Goal: Information Seeking & Learning: Check status

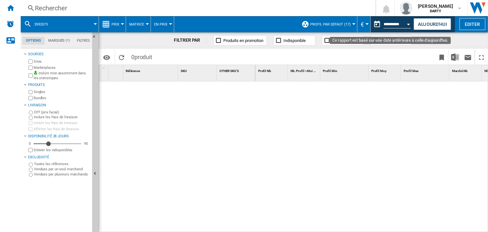
click at [408, 24] on div "Open calendar" at bounding box center [408, 25] width 3 height 2
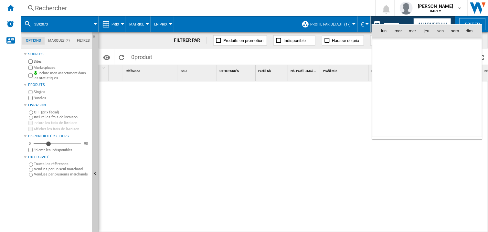
scroll to position [1971, 0]
click at [398, 45] on md-icon "August 2024" at bounding box center [399, 45] width 8 height 8
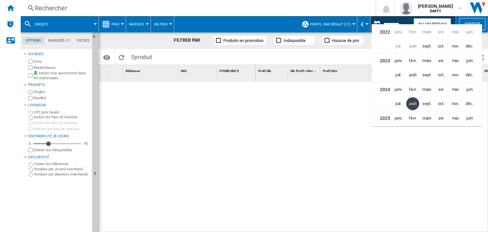
scroll to position [14, 0]
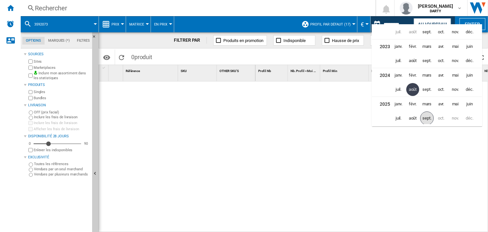
click at [426, 117] on span "sept." at bounding box center [427, 119] width 14 height 14
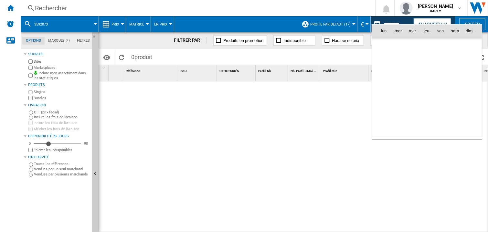
scroll to position [3084, 0]
click at [387, 86] on span "15" at bounding box center [384, 87] width 13 height 13
type input "**********"
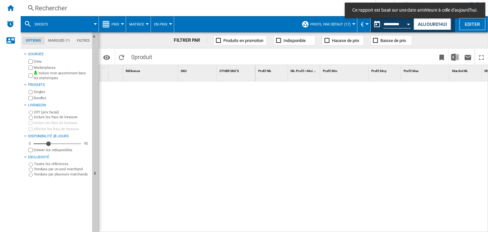
click at [50, 9] on div "Rechercher" at bounding box center [197, 8] width 324 height 9
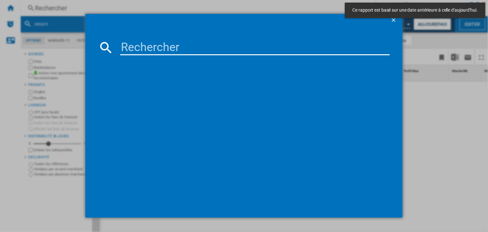
click at [129, 44] on input at bounding box center [255, 48] width 270 height 16
paste input "7912641"
type input "7912641"
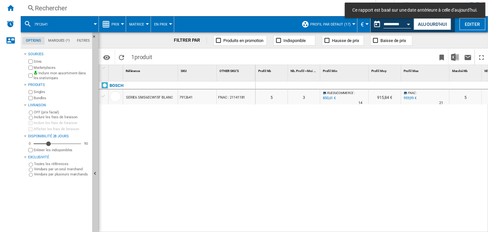
drag, startPoint x: 312, startPoint y: 145, endPoint x: 329, endPoint y: 111, distance: 37.6
click at [312, 144] on div "0 0 0 0 5 3 RUEDUCOMMERCE : -11.4 % 850,61 € % N/A 14 RUEDUCOMMERCE : 915,84 € …" at bounding box center [372, 156] width 233 height 151
click at [339, 79] on div "Profil Min 1" at bounding box center [344, 73] width 49 height 16
click at [337, 80] on div "Profil Min 1" at bounding box center [344, 73] width 49 height 16
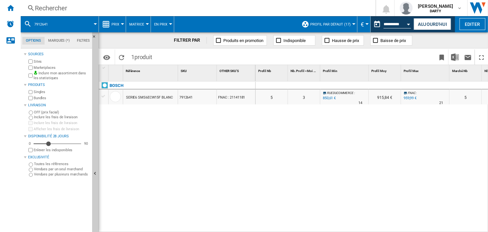
click at [334, 85] on div at bounding box center [344, 86] width 49 height 8
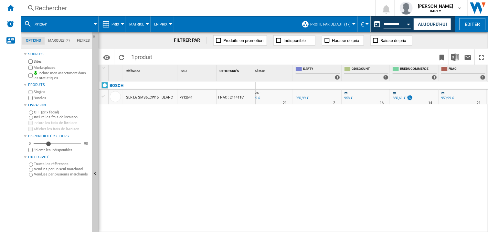
click at [431, 85] on div at bounding box center [414, 86] width 49 height 8
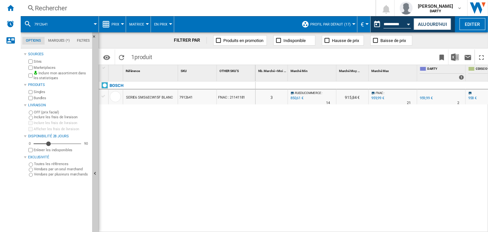
scroll to position [0, 194]
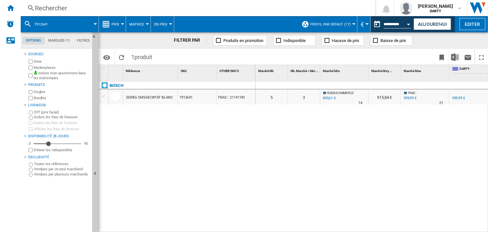
click at [356, 119] on div "0 0 0 0 5 3 RUEDUCOMMERCE : -11.4 % 850,61 € % N/A 14 RUEDUCOMMERCE : 915,84 € …" at bounding box center [372, 156] width 233 height 151
click at [402, 86] on div at bounding box center [425, 86] width 49 height 8
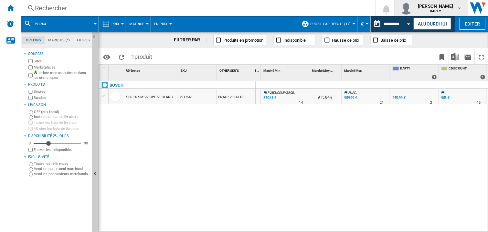
scroll to position [0, 350]
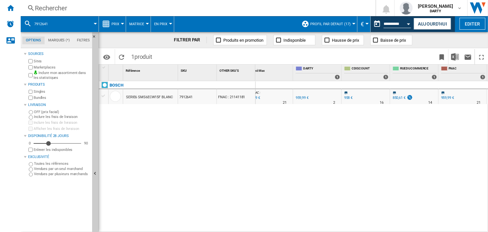
drag, startPoint x: 340, startPoint y: 122, endPoint x: 339, endPoint y: 113, distance: 8.8
click at [340, 121] on div "0 0 0 0 5 3 RUEDUCOMMERCE : -11.4 % 850,61 € % N/A 14 RUEDUCOMMERCE : 915,84 € …" at bounding box center [372, 156] width 233 height 151
click at [66, 6] on div "Rechercher" at bounding box center [197, 8] width 324 height 9
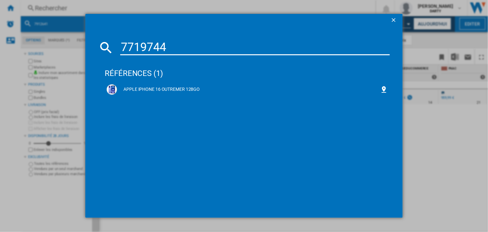
click at [152, 45] on input "7719744" at bounding box center [255, 48] width 270 height 16
click at [137, 49] on input "7719744" at bounding box center [255, 48] width 270 height 16
paste input "96440"
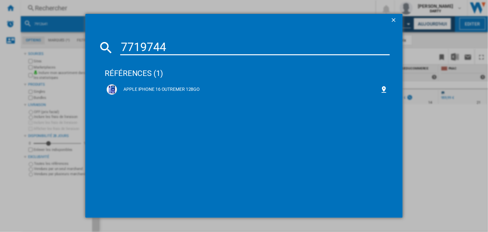
type input "7964404"
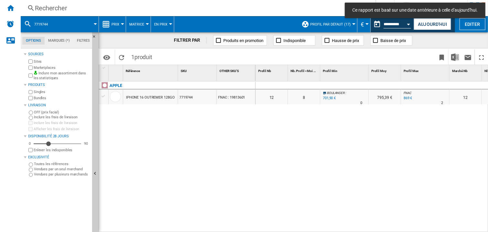
click at [386, 84] on div at bounding box center [385, 86] width 32 height 8
